Goal: Book appointment/travel/reservation

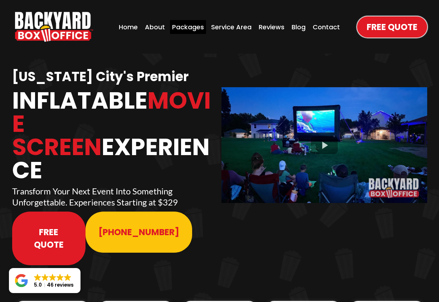
click at [189, 23] on div "Packages" at bounding box center [188, 27] width 36 height 14
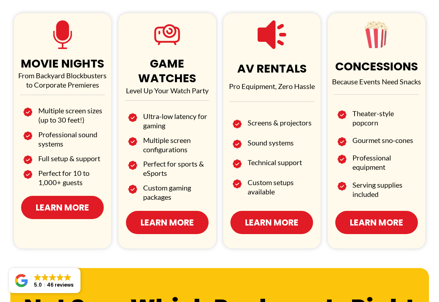
scroll to position [434, 0]
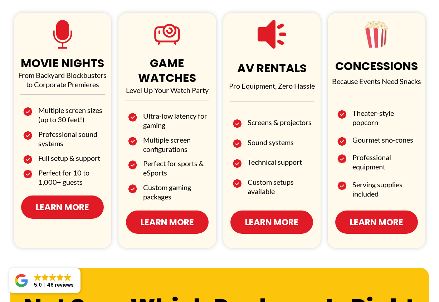
click at [53, 197] on link "Learn More" at bounding box center [62, 207] width 83 height 23
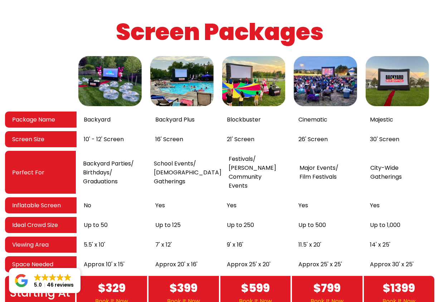
scroll to position [1161, 0]
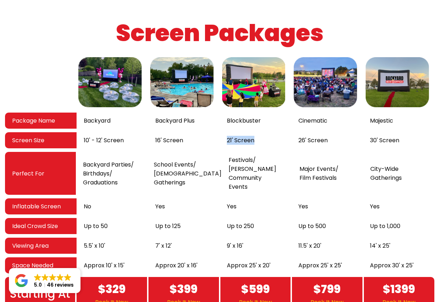
drag, startPoint x: 225, startPoint y: 123, endPoint x: 256, endPoint y: 125, distance: 30.5
click at [256, 132] on div "21' Screen" at bounding box center [256, 140] width 72 height 16
drag, startPoint x: 228, startPoint y: 197, endPoint x: 265, endPoint y: 199, distance: 37.3
click at [265, 218] on div "Up to 250" at bounding box center [256, 226] width 72 height 16
